Goal: Information Seeking & Learning: Compare options

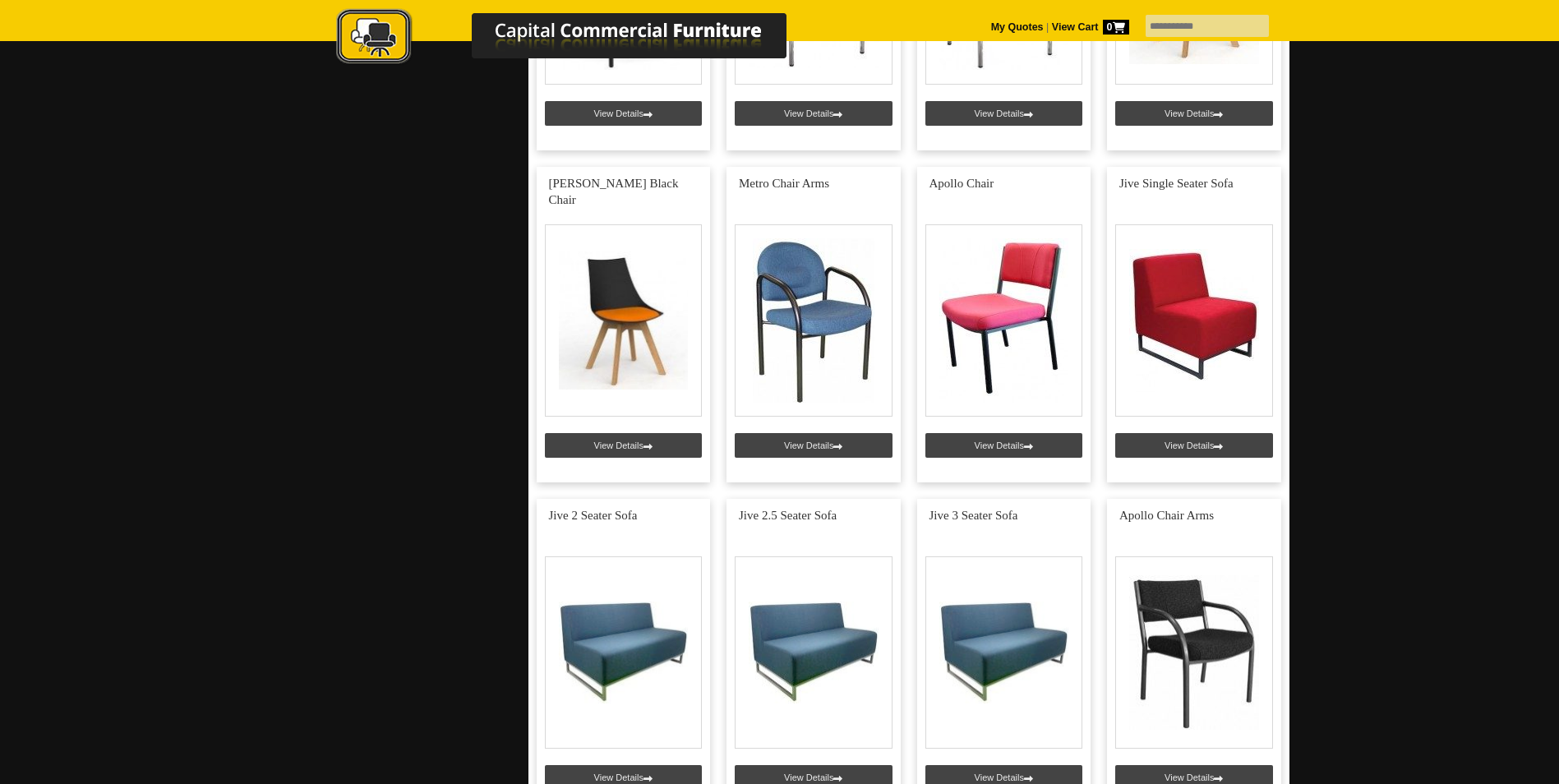
scroll to position [3943, 0]
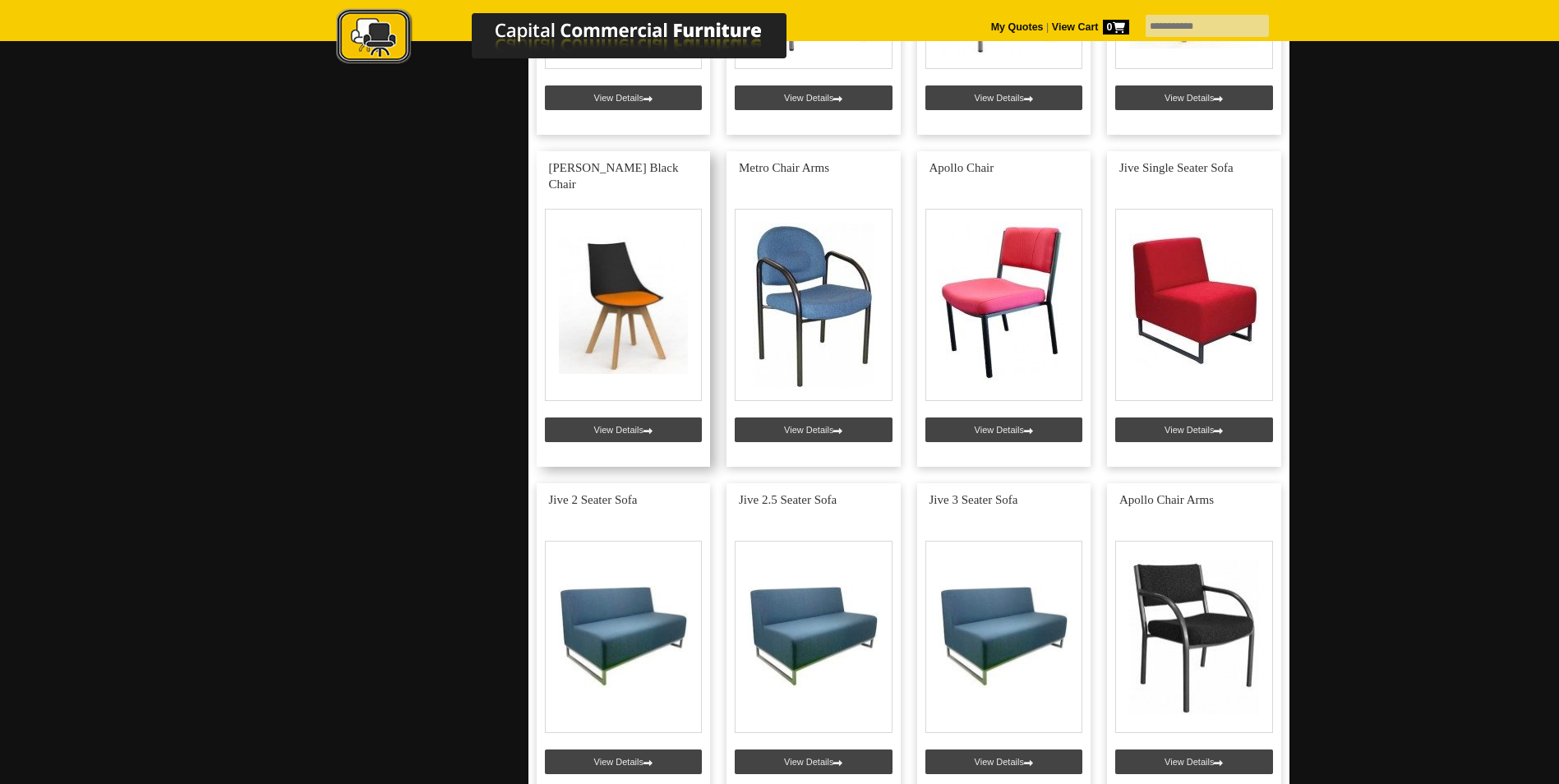
click at [664, 428] on link at bounding box center [623, 309] width 174 height 315
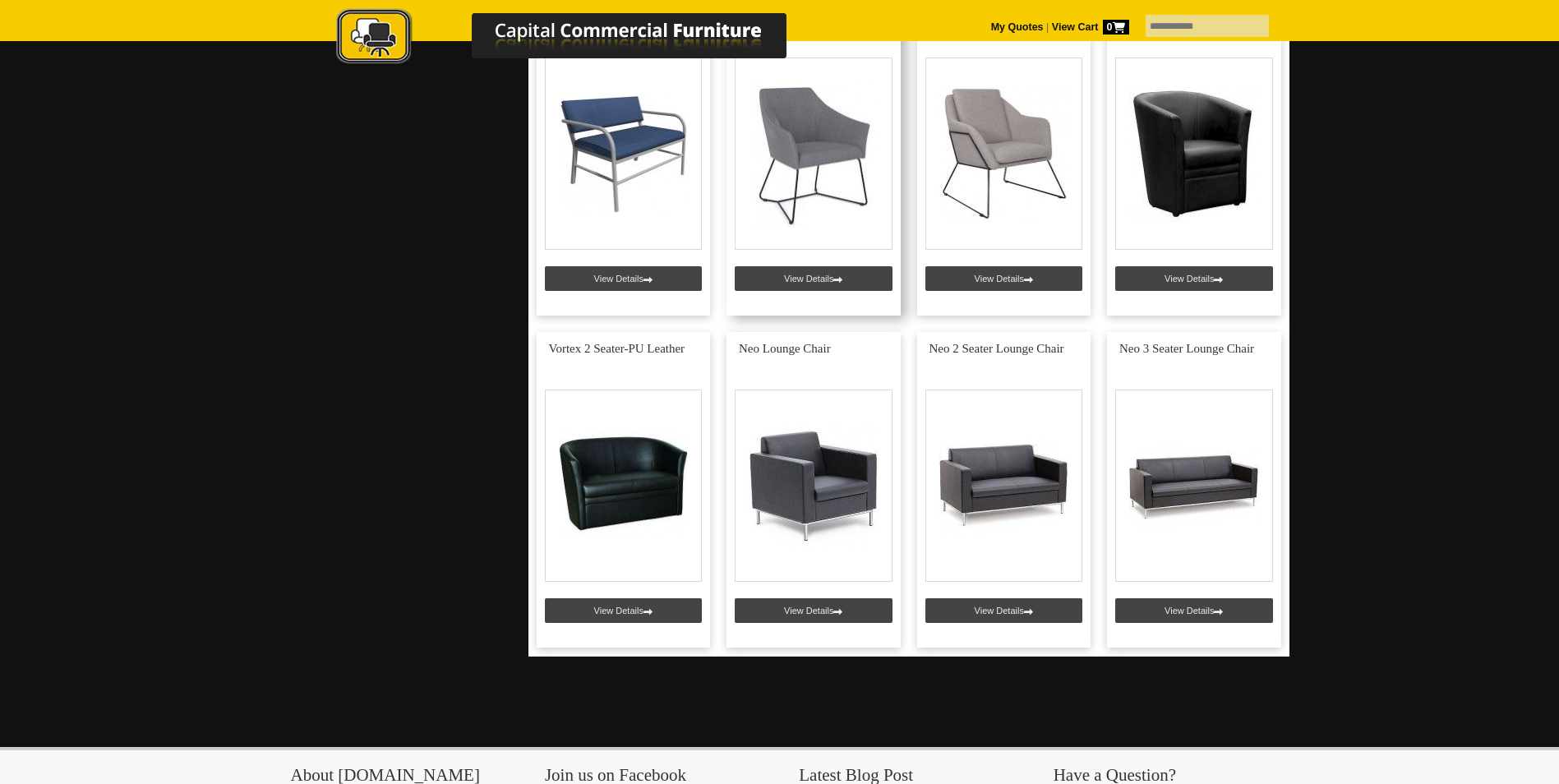
scroll to position [5341, 0]
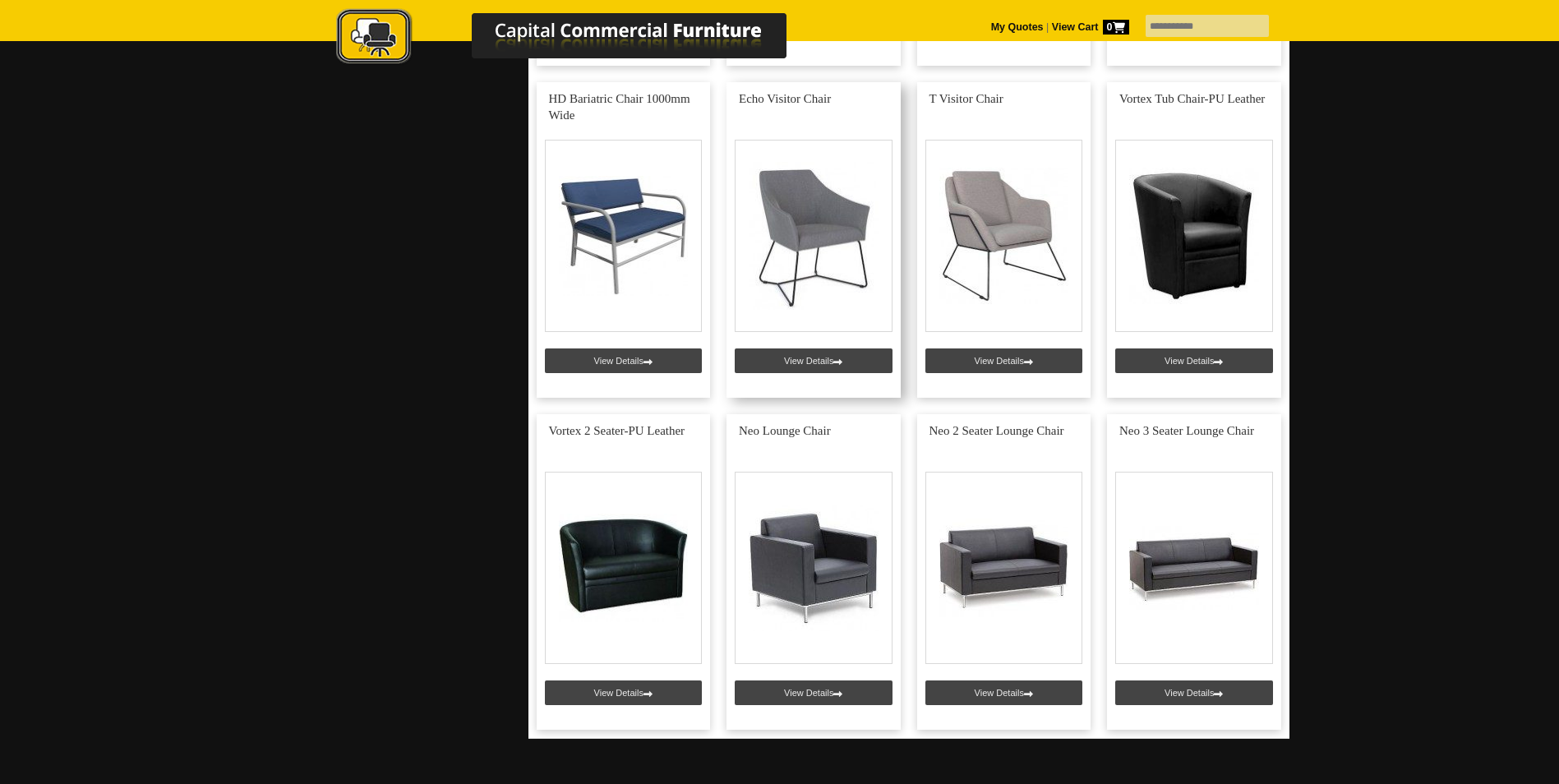
click at [801, 277] on link at bounding box center [813, 240] width 174 height 315
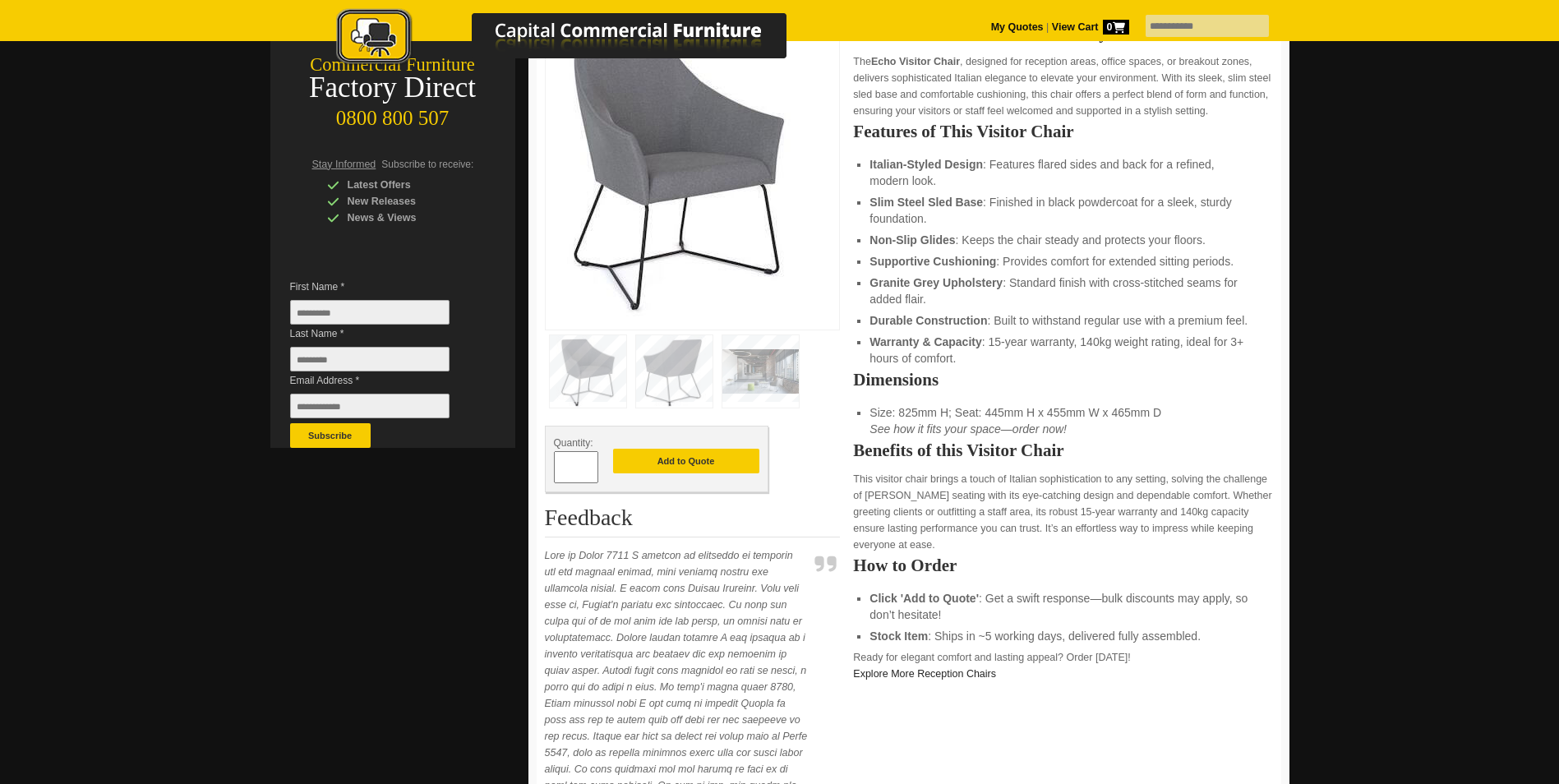
scroll to position [329, 0]
